Goal: Task Accomplishment & Management: Manage account settings

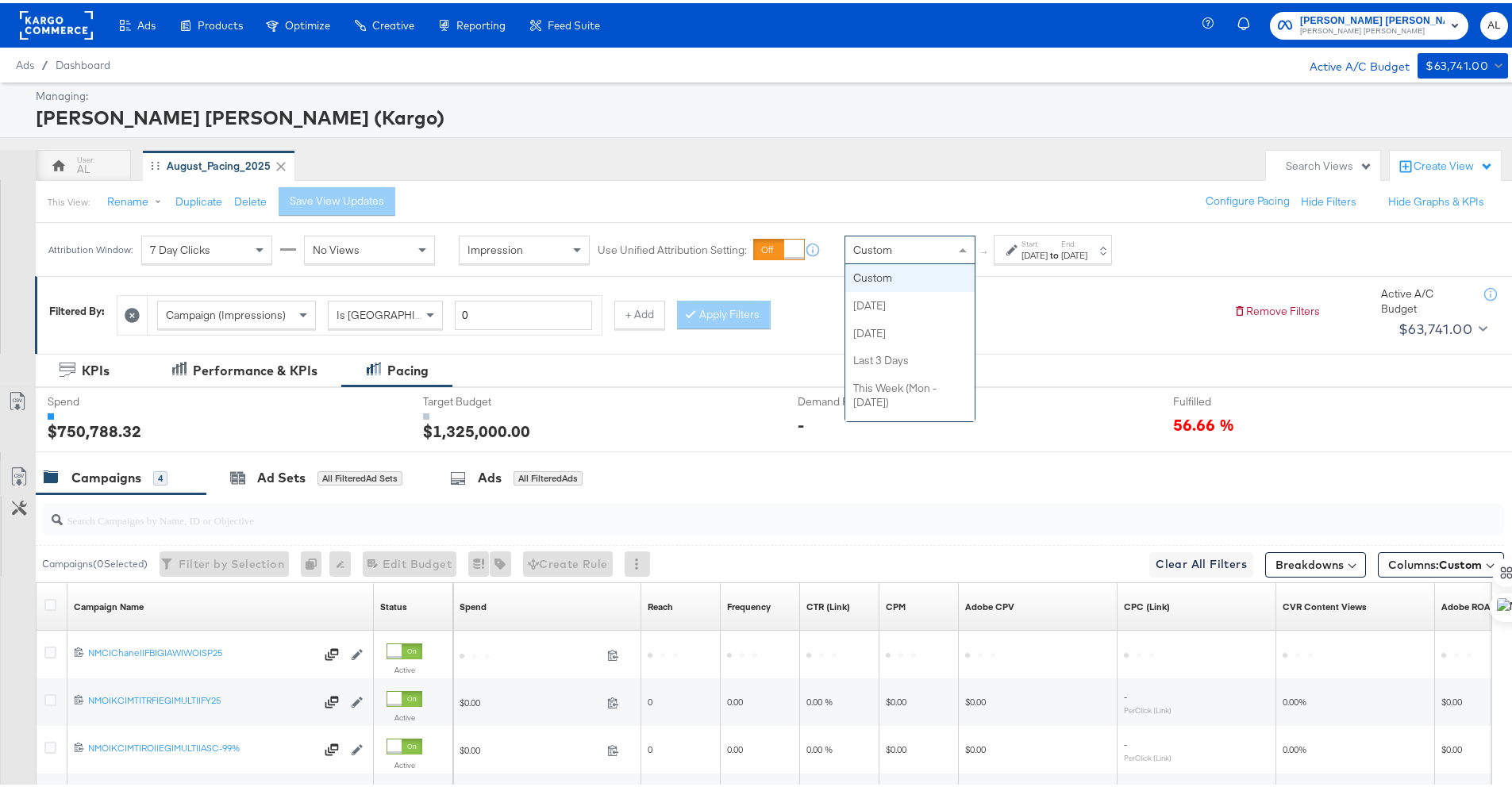
click at [951, 248] on div "Custom" at bounding box center [909, 246] width 129 height 27
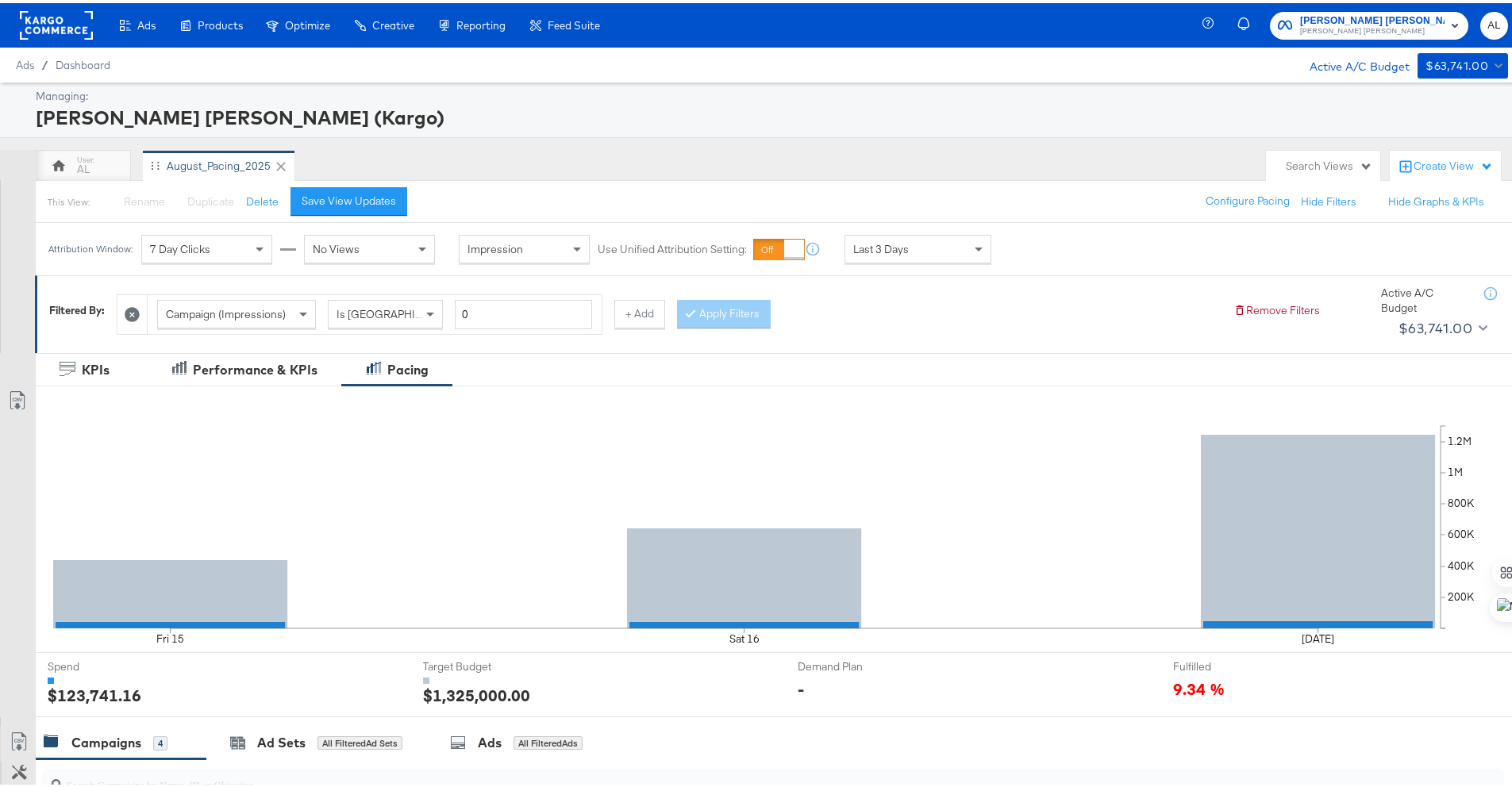
click at [48, 26] on rect at bounding box center [56, 22] width 73 height 29
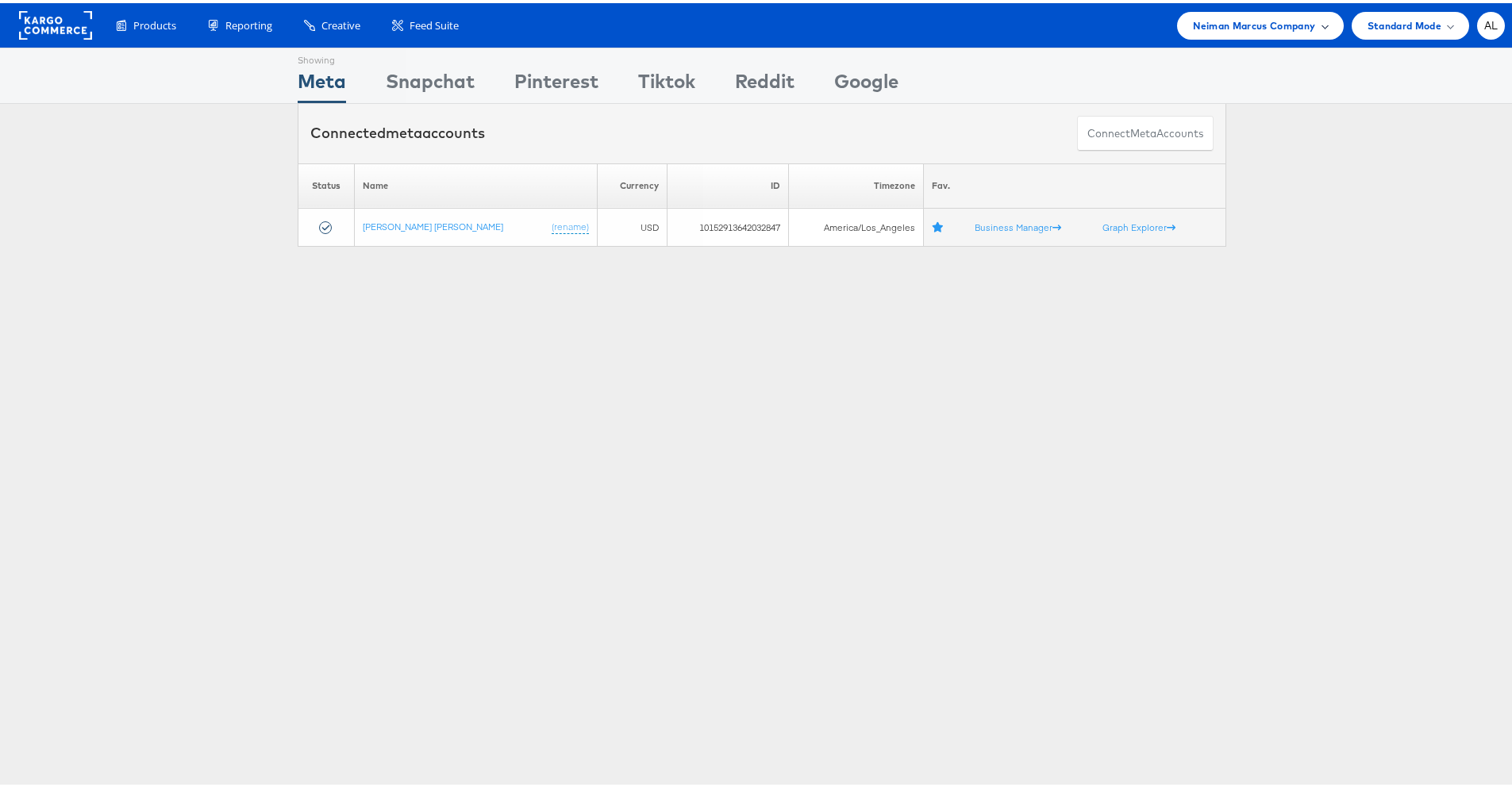
click at [1231, 29] on span "Neiman Marcus Company" at bounding box center [1253, 22] width 122 height 16
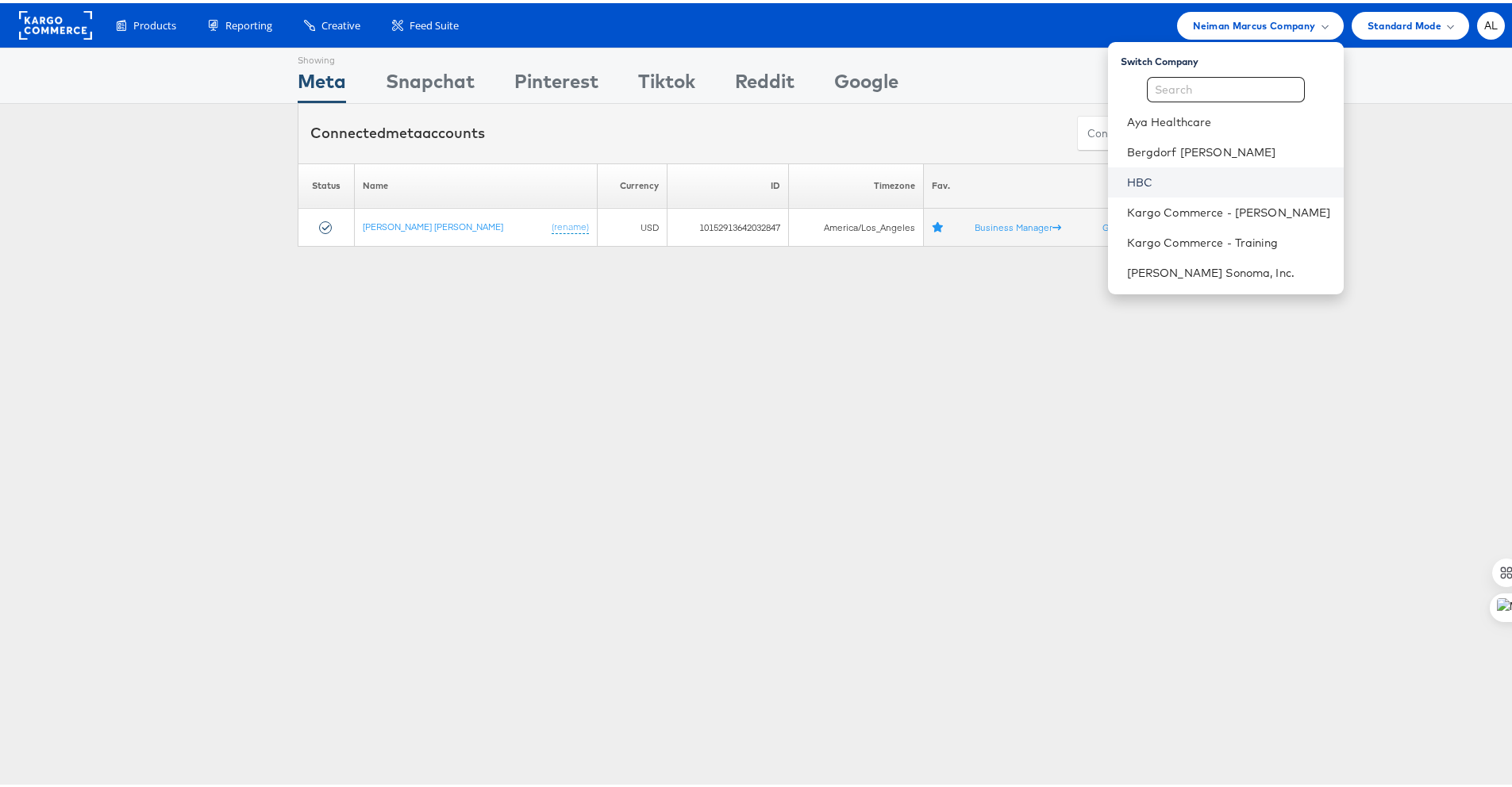
click at [1155, 182] on link "HBC" at bounding box center [1229, 179] width 204 height 16
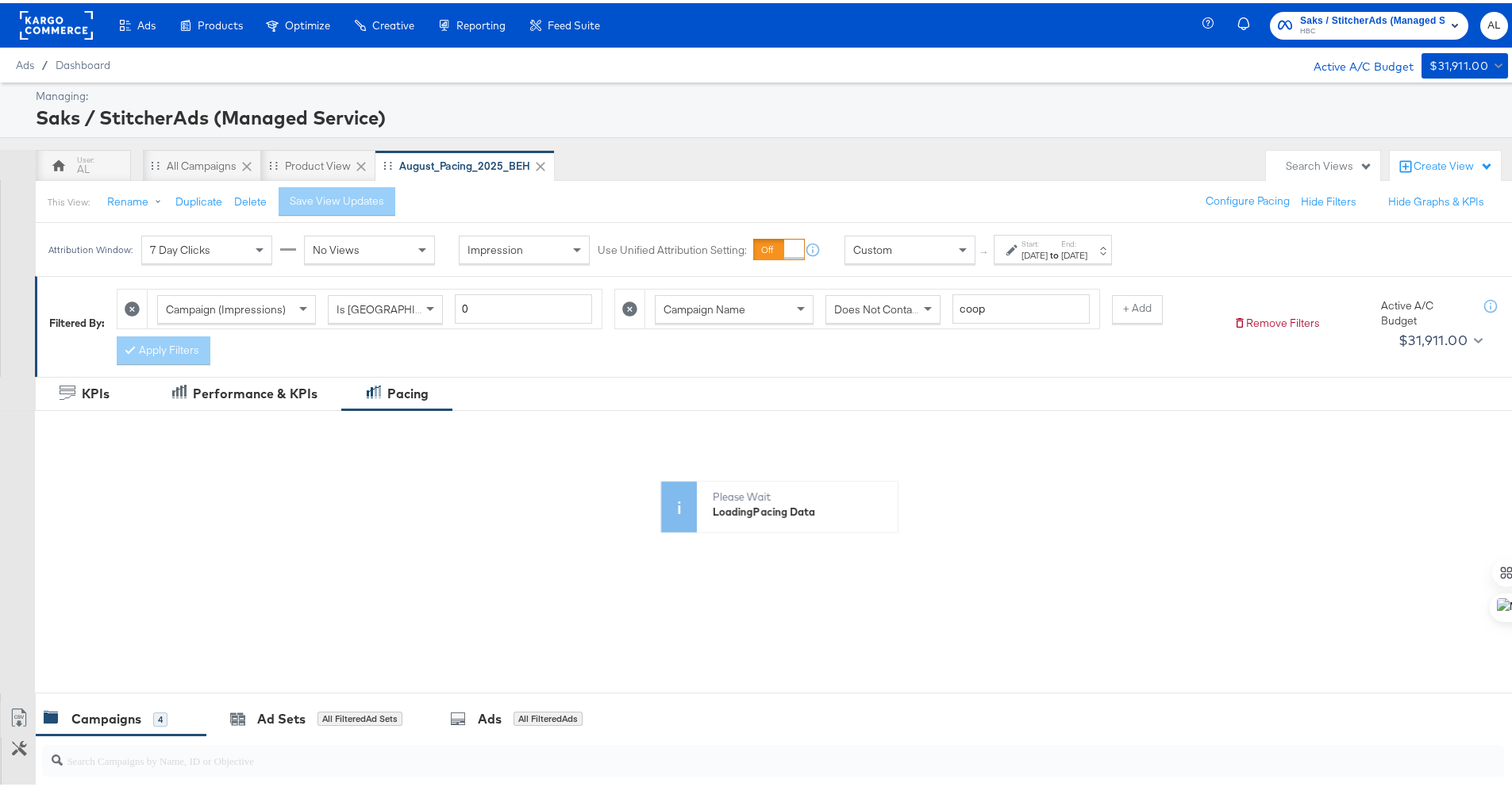
click at [950, 248] on div "Custom" at bounding box center [909, 246] width 129 height 27
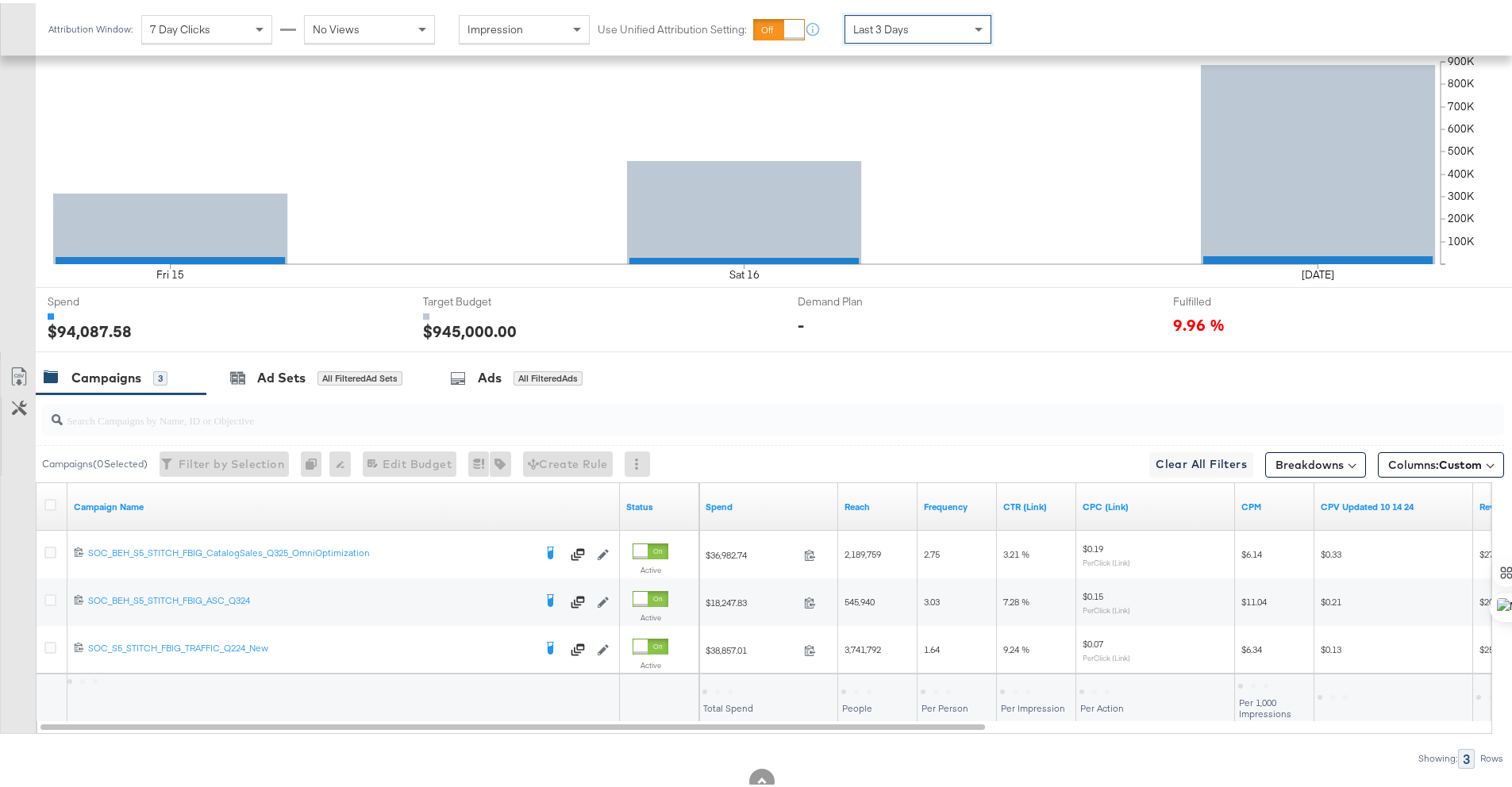
scroll to position [435, 0]
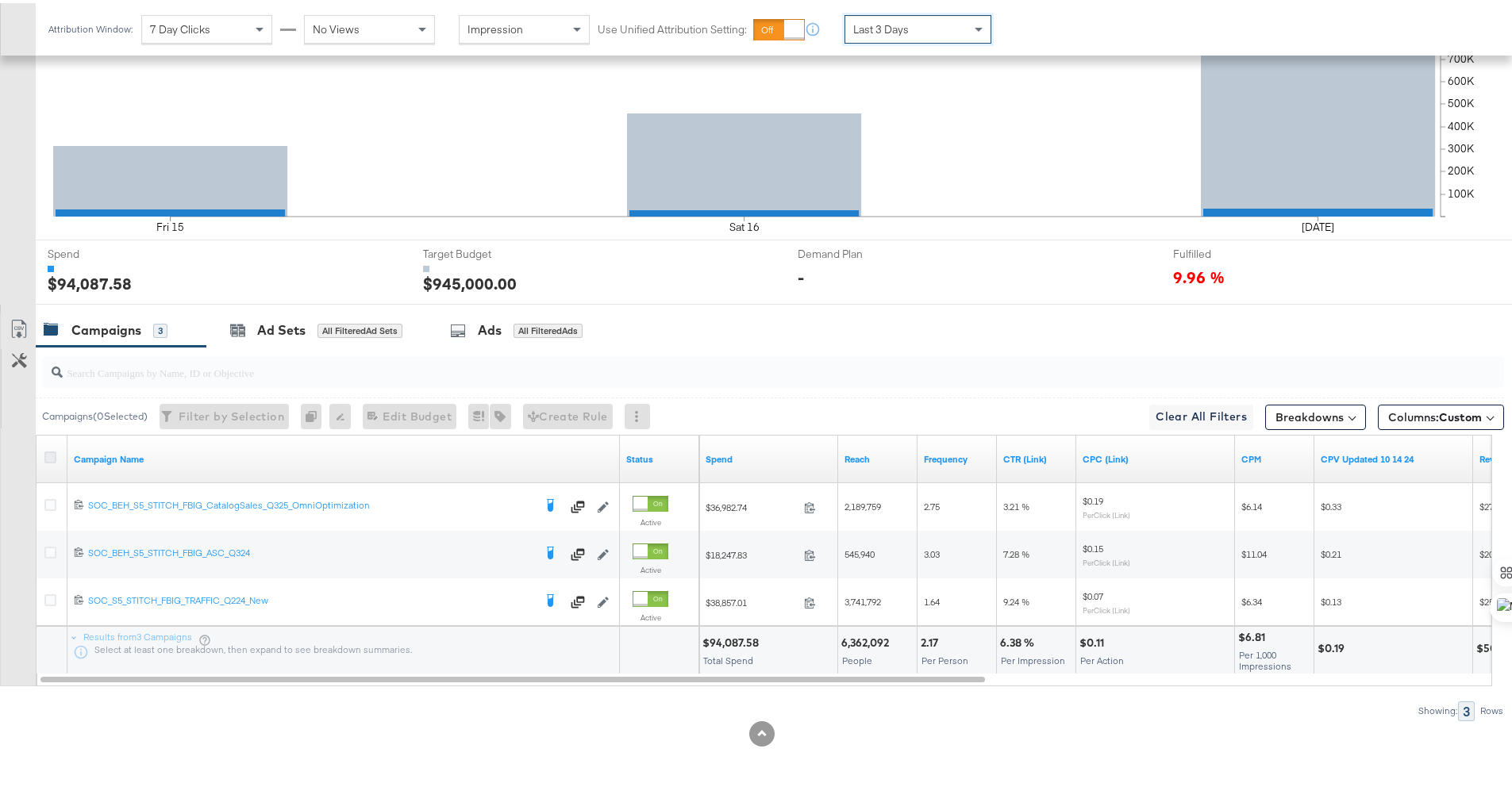
click at [54, 455] on icon at bounding box center [50, 455] width 12 height 12
click at [0, 0] on input "checkbox" at bounding box center [0, 0] width 0 height 0
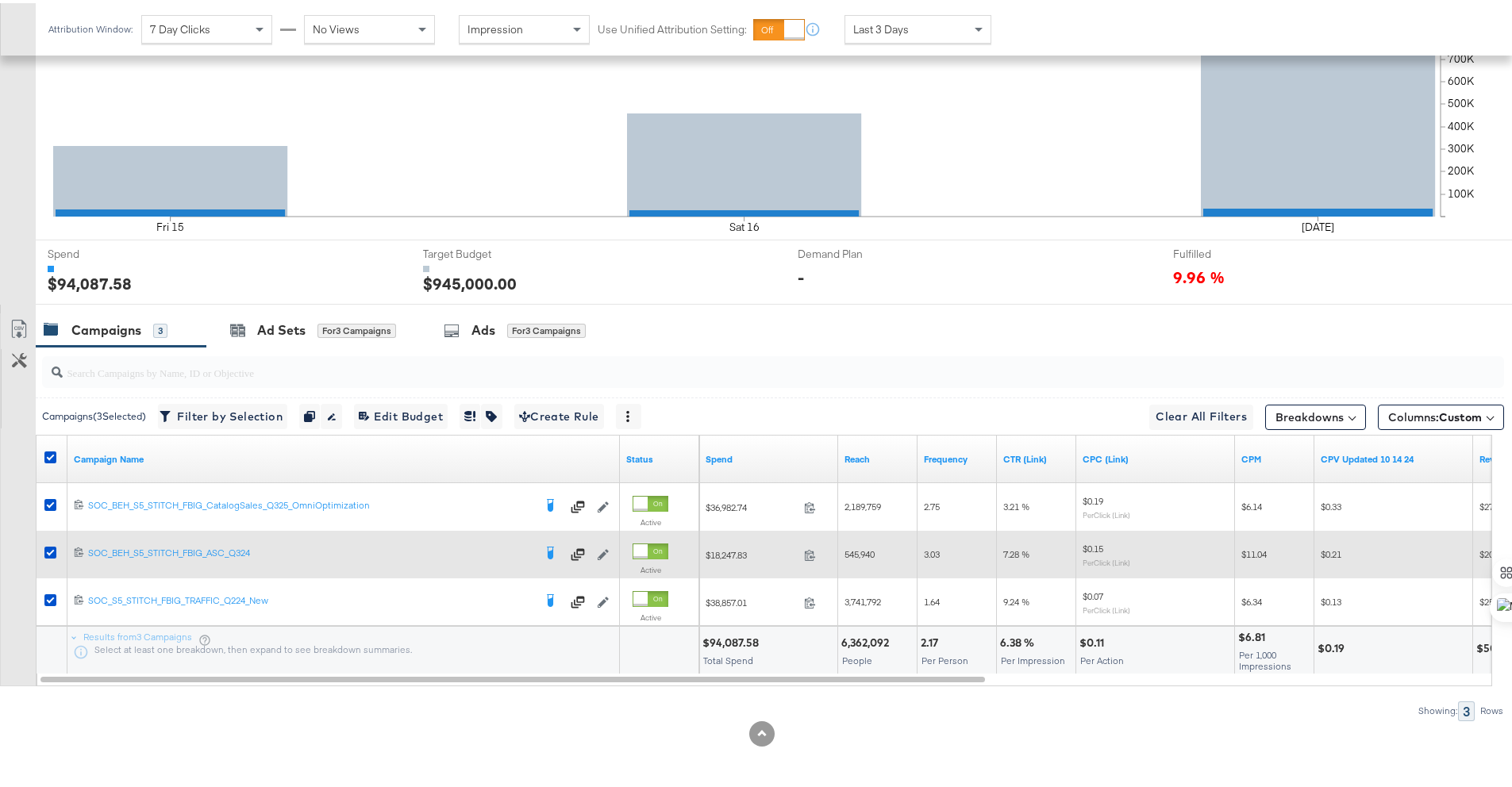
drag, startPoint x: 52, startPoint y: 603, endPoint x: 82, endPoint y: 566, distance: 47.6
click at [52, 604] on div at bounding box center [52, 599] width 16 height 16
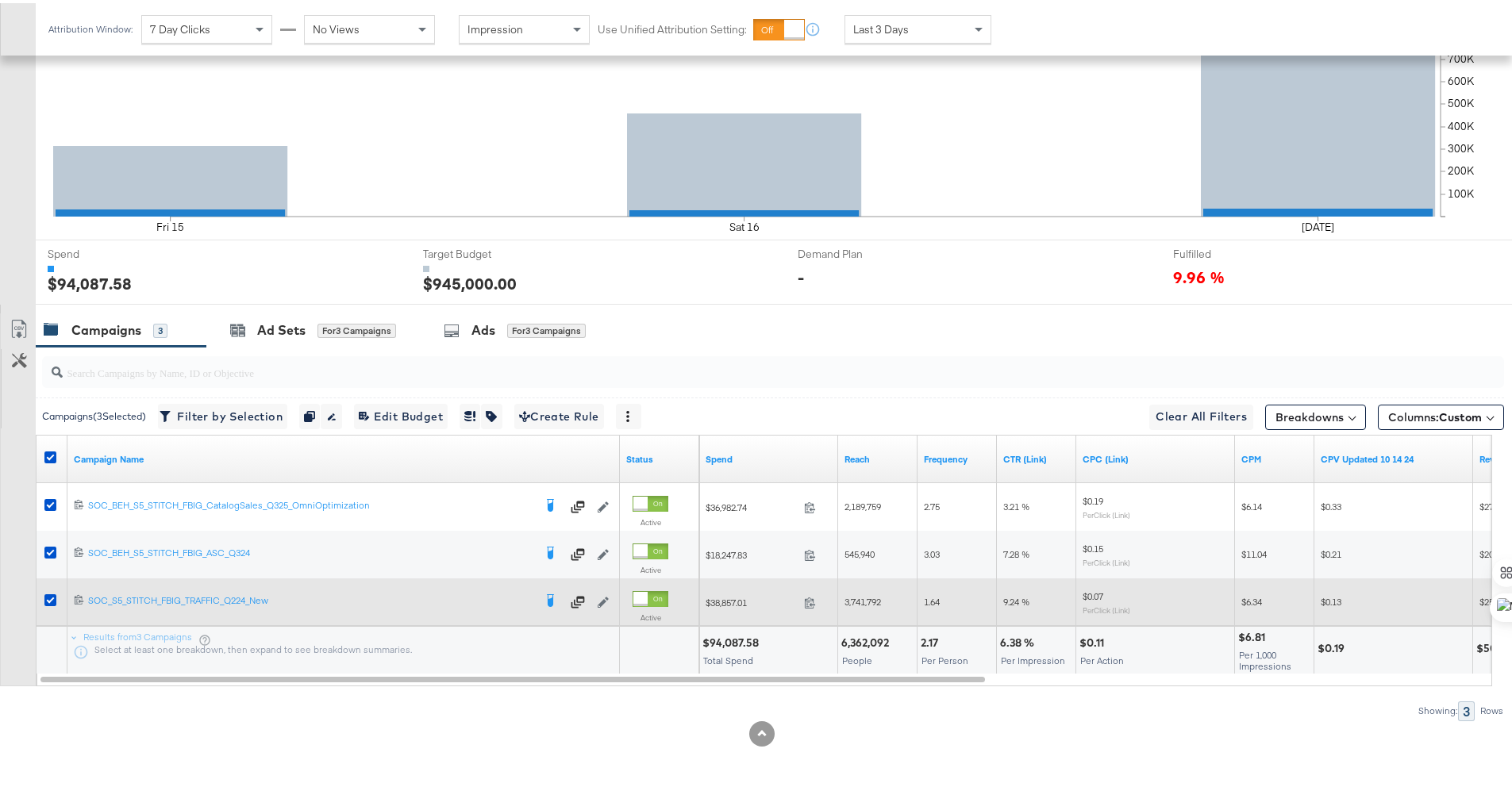
click at [39, 594] on div at bounding box center [53, 598] width 29 height 29
click at [46, 596] on icon at bounding box center [50, 597] width 12 height 12
click at [0, 0] on input "checkbox" at bounding box center [0, 0] width 0 height 0
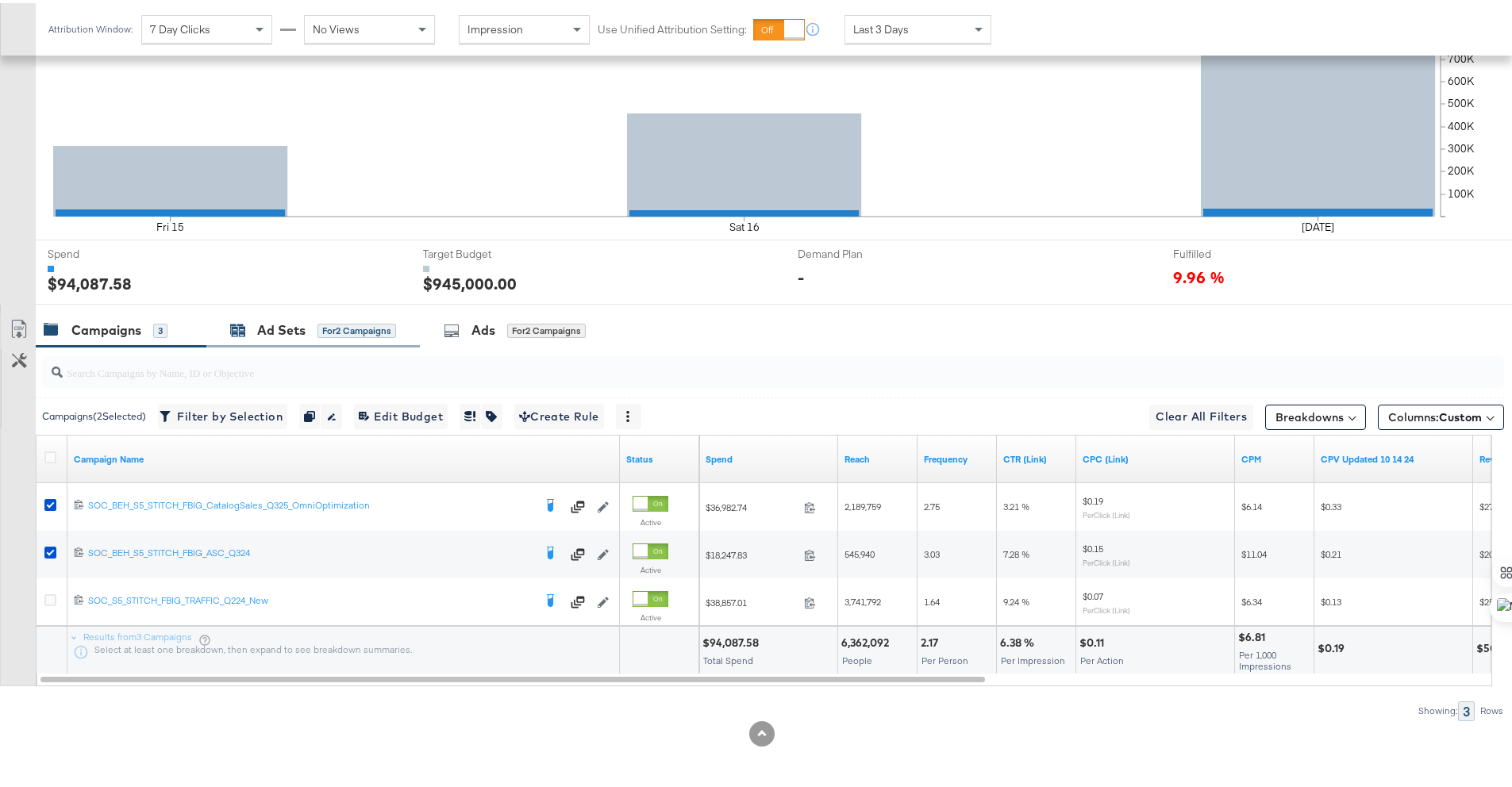
click at [262, 323] on div "Ad Sets" at bounding box center [281, 327] width 48 height 18
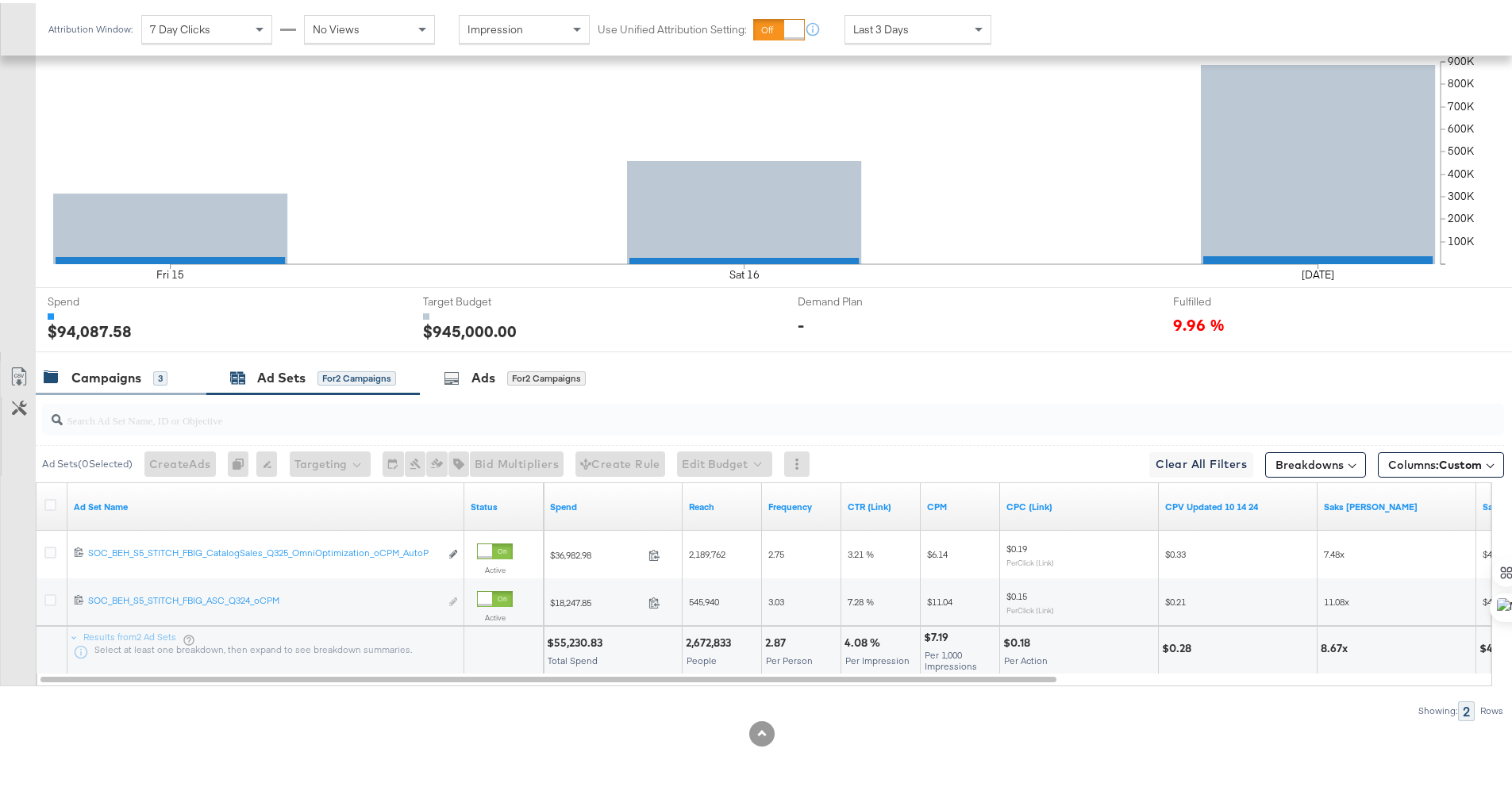
click at [119, 380] on div "Campaigns" at bounding box center [106, 374] width 70 height 18
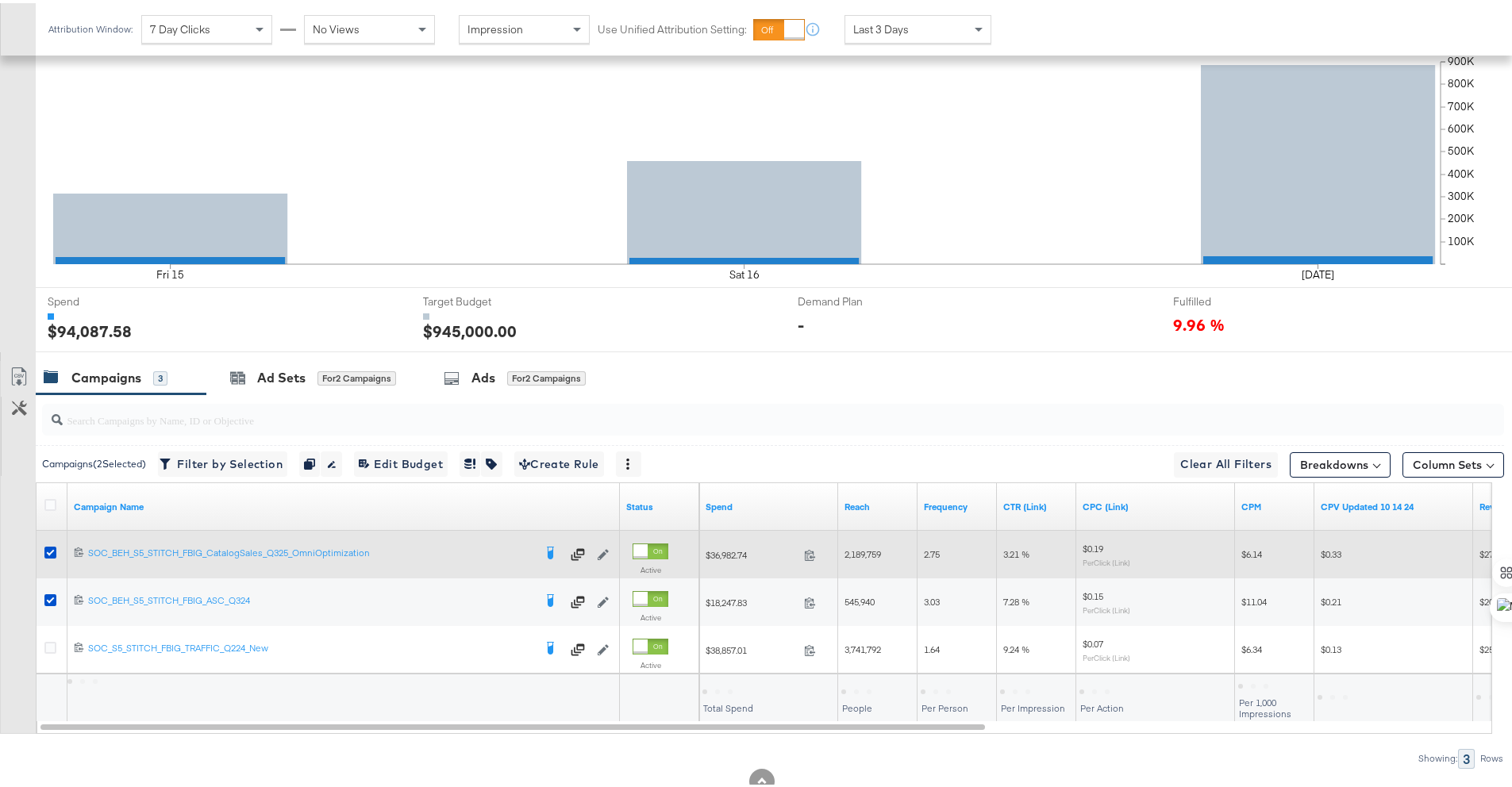
scroll to position [435, 0]
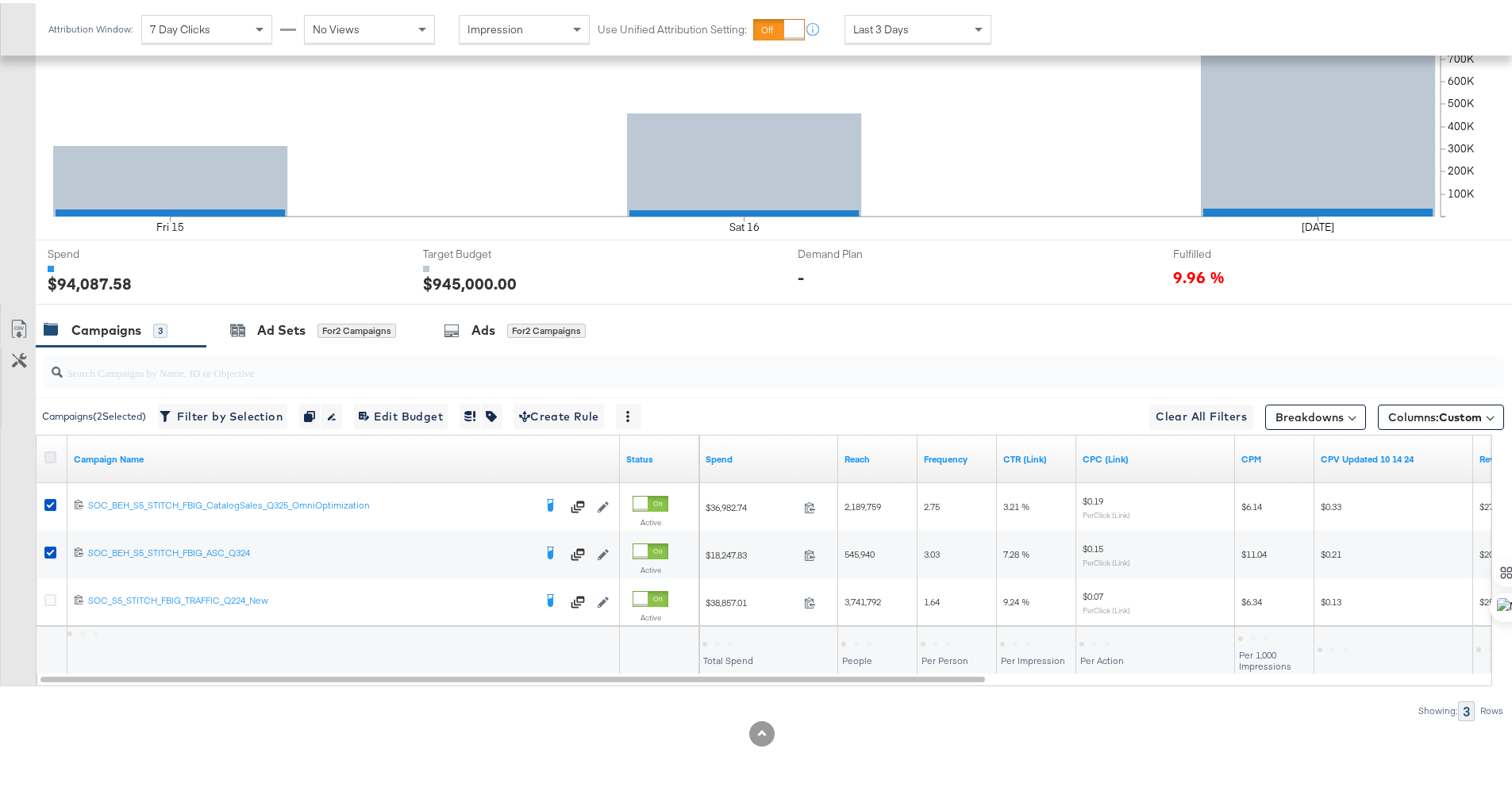
click at [49, 453] on icon at bounding box center [50, 455] width 12 height 12
click at [0, 0] on input "checkbox" at bounding box center [0, 0] width 0 height 0
click at [49, 453] on icon at bounding box center [50, 455] width 12 height 12
click at [0, 0] on input "checkbox" at bounding box center [0, 0] width 0 height 0
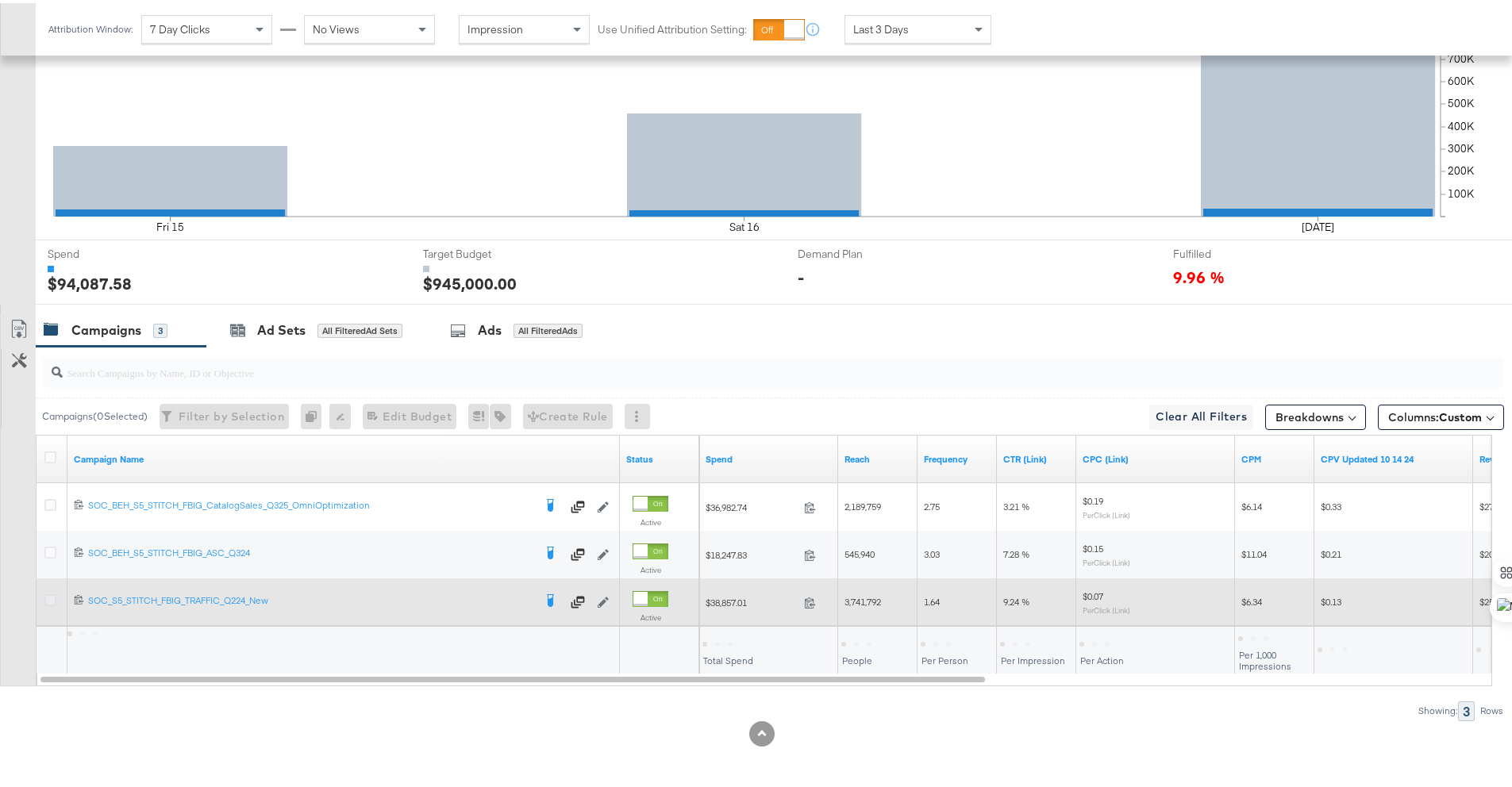
click at [52, 601] on icon at bounding box center [50, 597] width 12 height 12
click at [0, 0] on input "checkbox" at bounding box center [0, 0] width 0 height 0
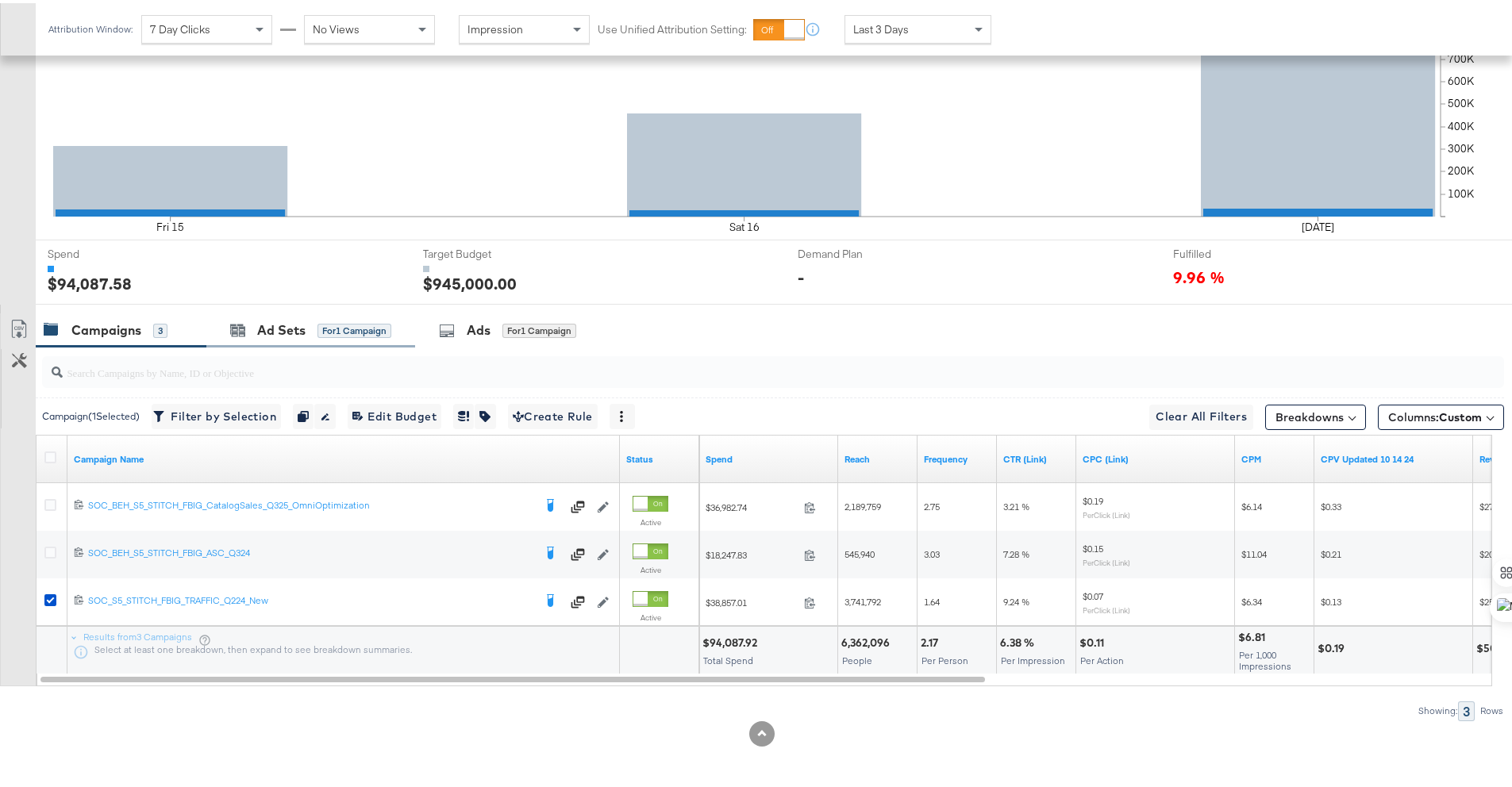
click at [263, 341] on div "Ad Sets for 1 Campaign" at bounding box center [310, 326] width 209 height 34
